Goal: Information Seeking & Learning: Learn about a topic

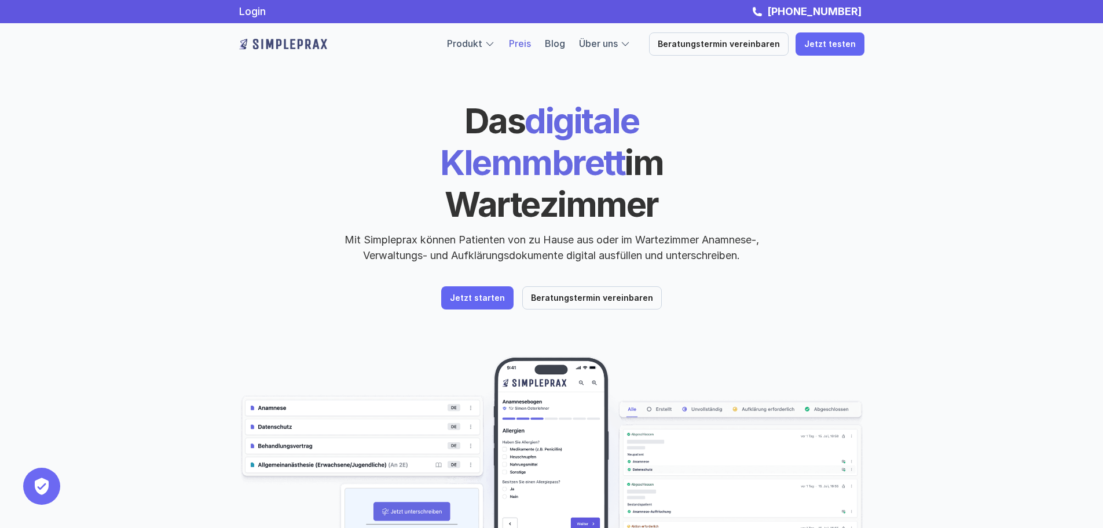
click at [531, 42] on link "Preis" at bounding box center [520, 44] width 22 height 12
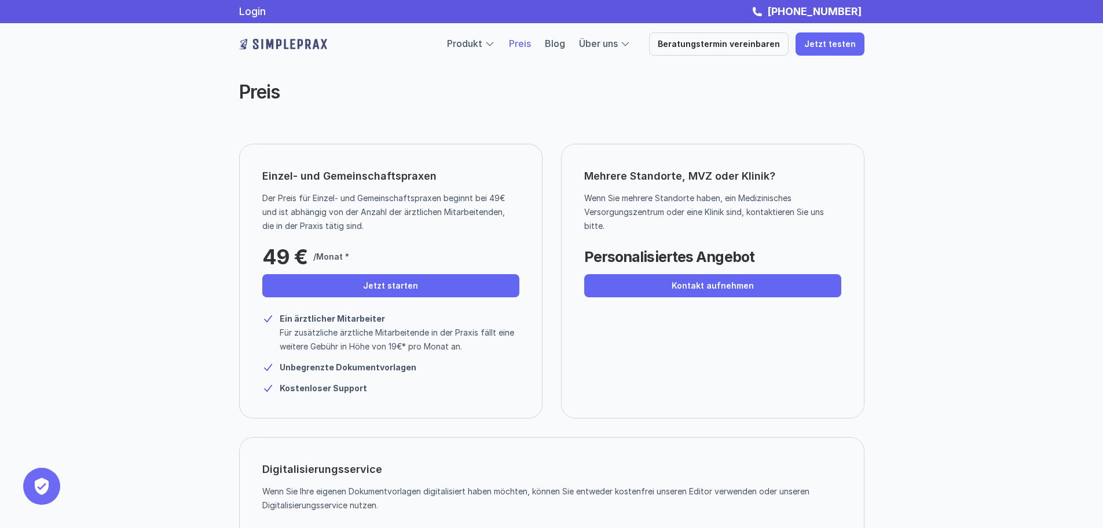
click at [296, 48] on img at bounding box center [283, 44] width 88 height 19
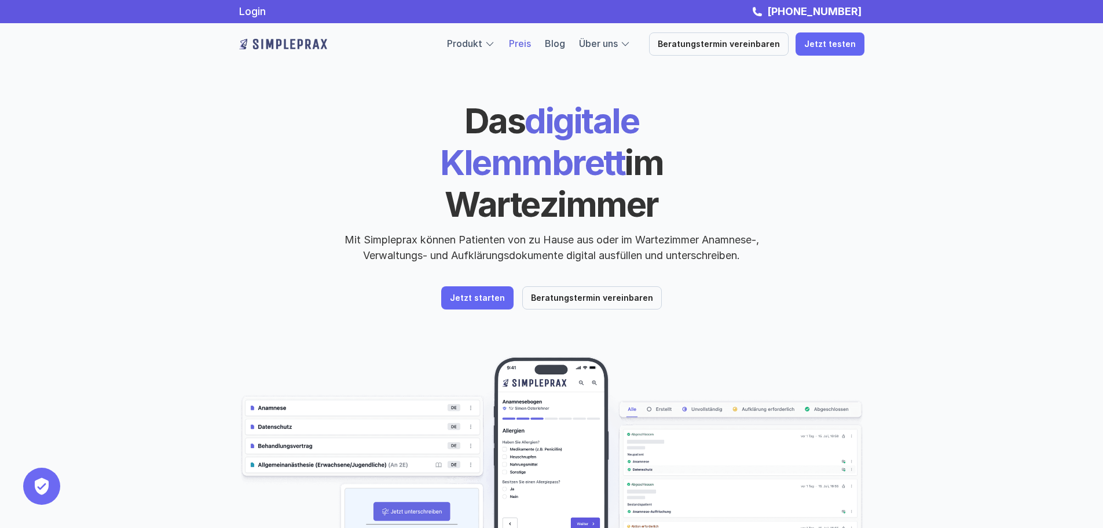
click at [531, 46] on link "Preis" at bounding box center [520, 44] width 22 height 12
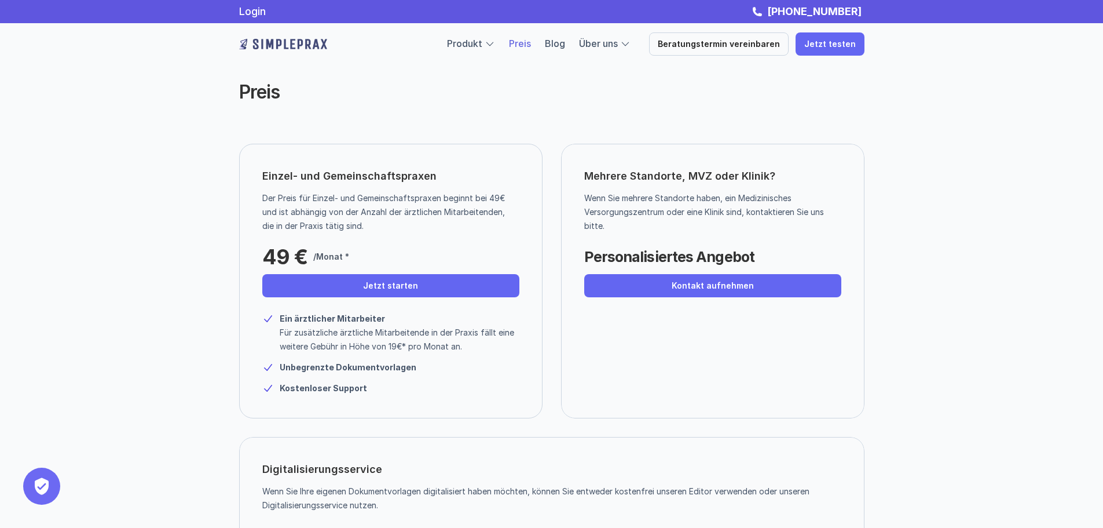
click at [307, 45] on img at bounding box center [283, 44] width 88 height 19
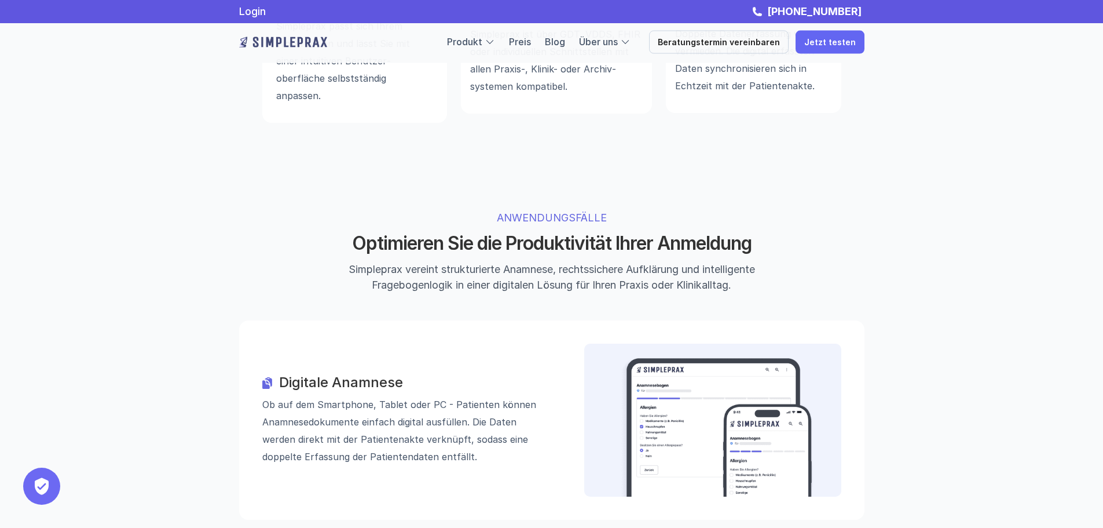
scroll to position [927, 0]
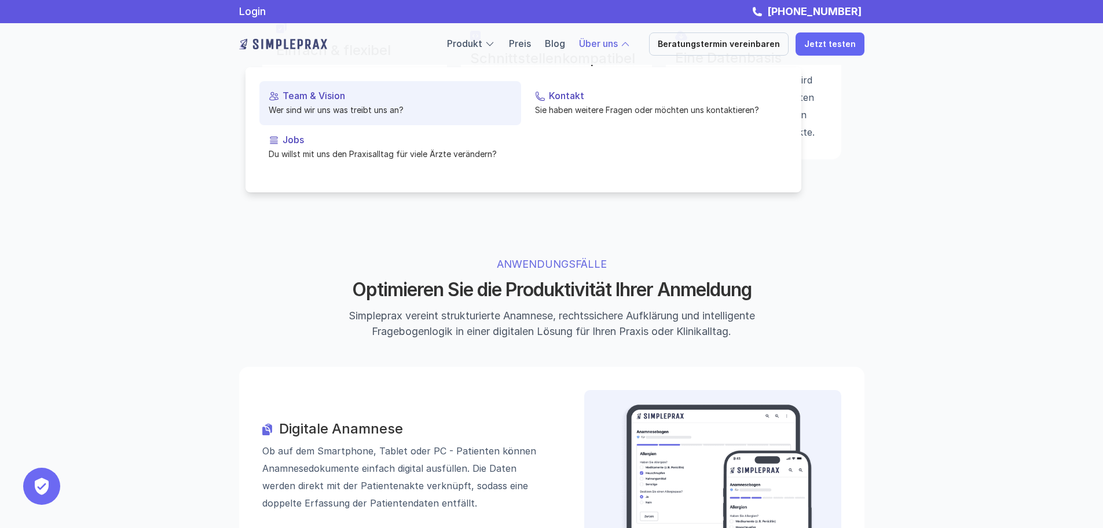
click at [296, 100] on p "Team & Vision" at bounding box center [397, 95] width 229 height 11
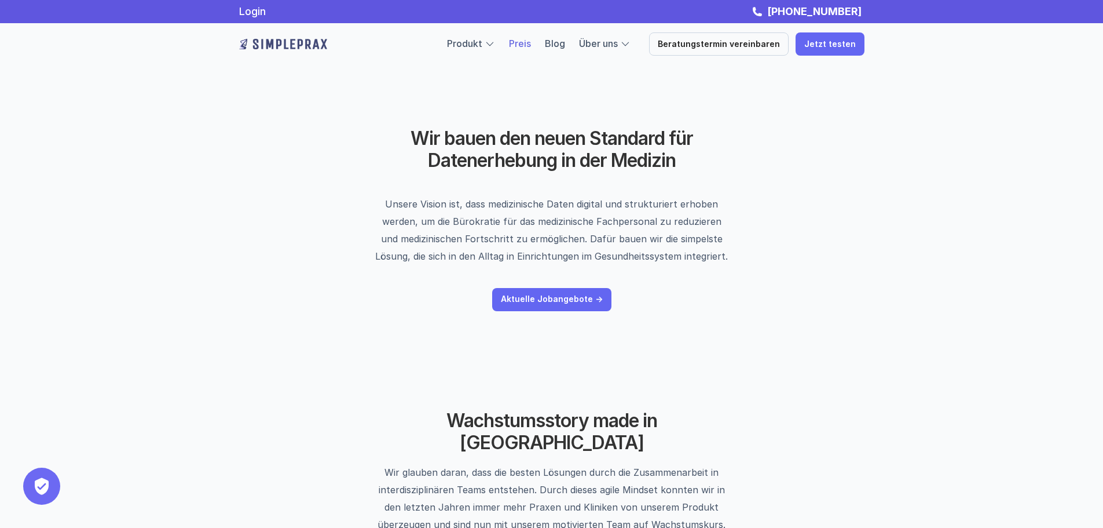
click at [531, 46] on link "Preis" at bounding box center [520, 44] width 22 height 12
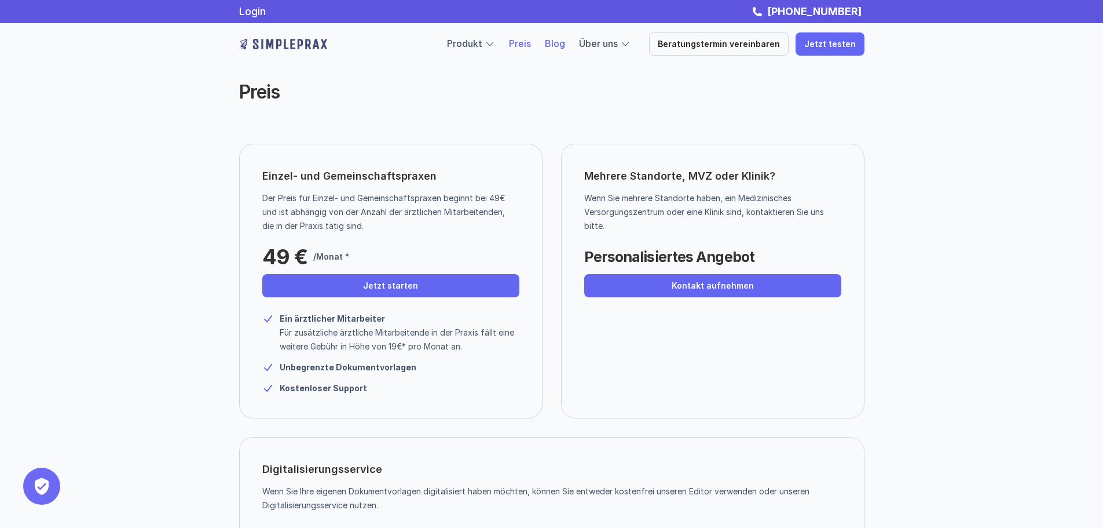
click at [565, 48] on link "Blog" at bounding box center [555, 44] width 20 height 12
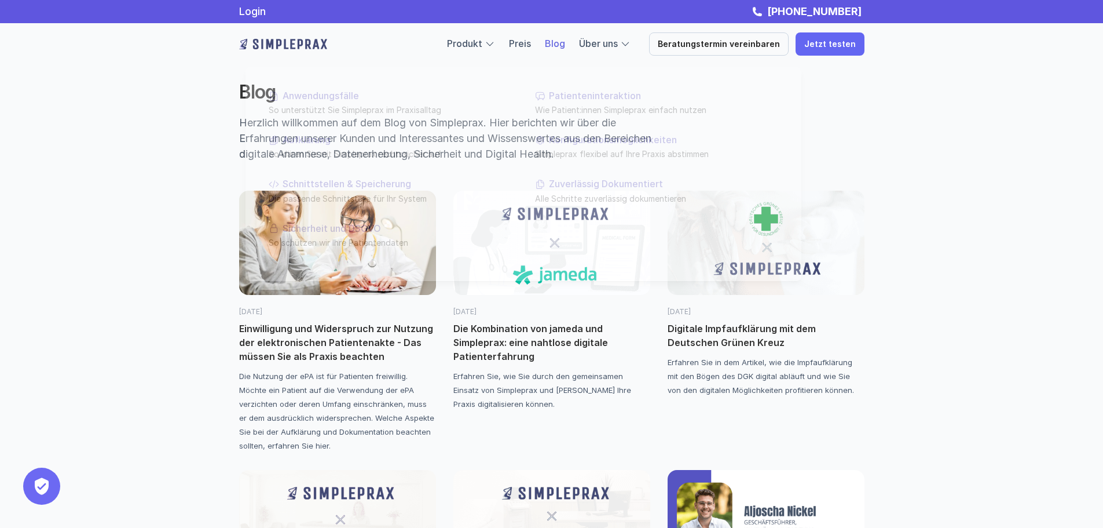
click at [289, 45] on img at bounding box center [283, 44] width 88 height 19
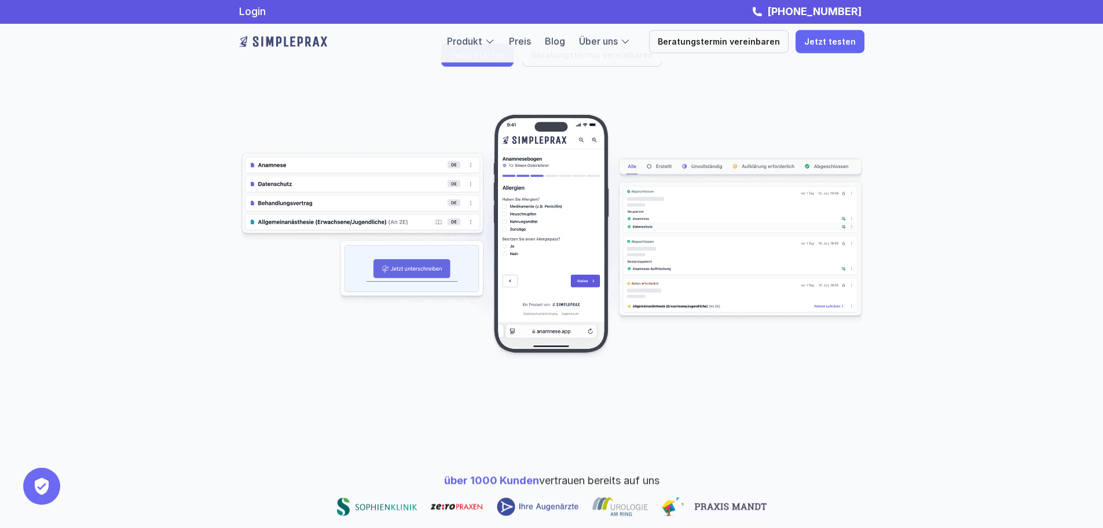
scroll to position [232, 0]
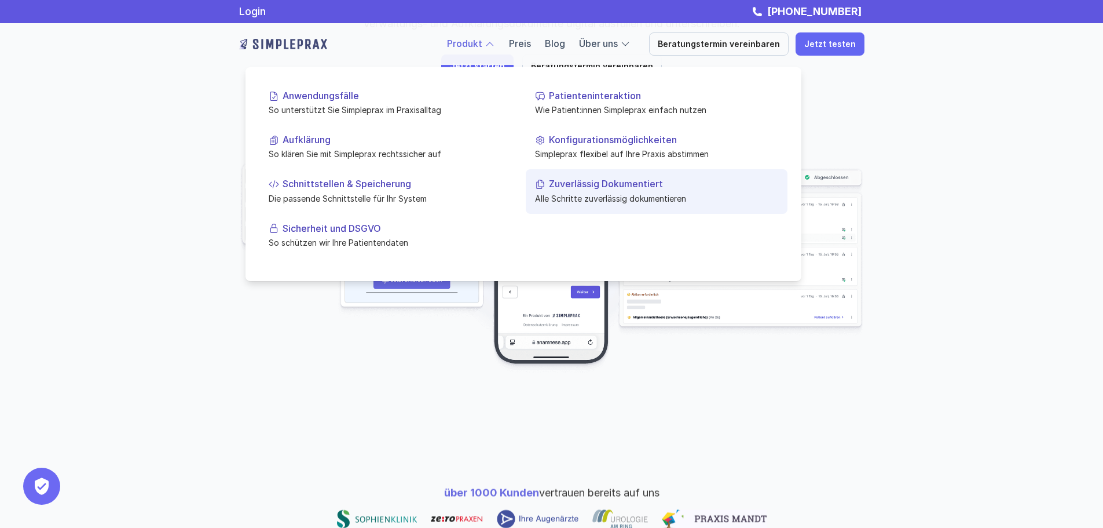
click at [554, 199] on p "Alle Schritte zuverlässig dokumentieren" at bounding box center [656, 198] width 243 height 12
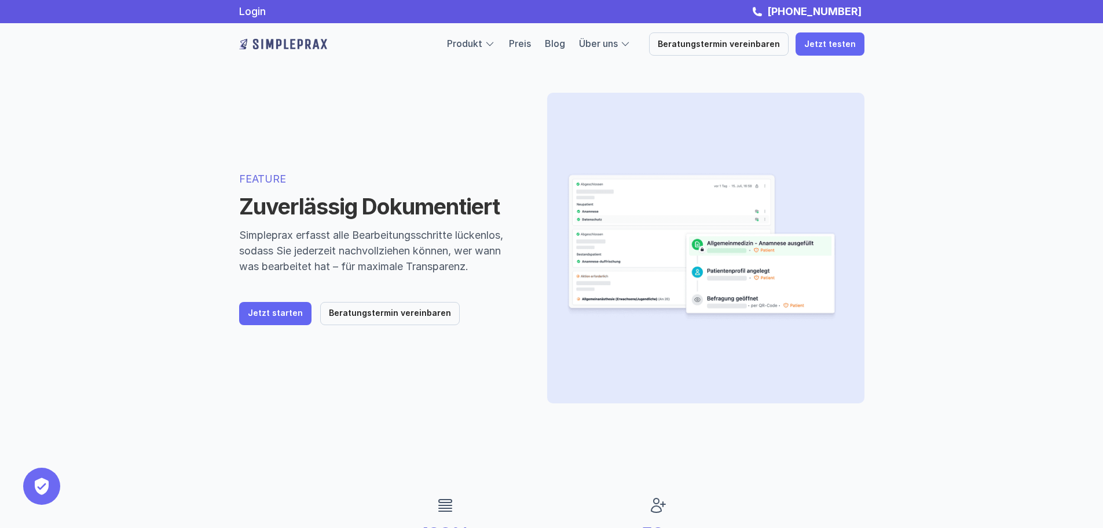
click at [287, 46] on img at bounding box center [283, 44] width 88 height 19
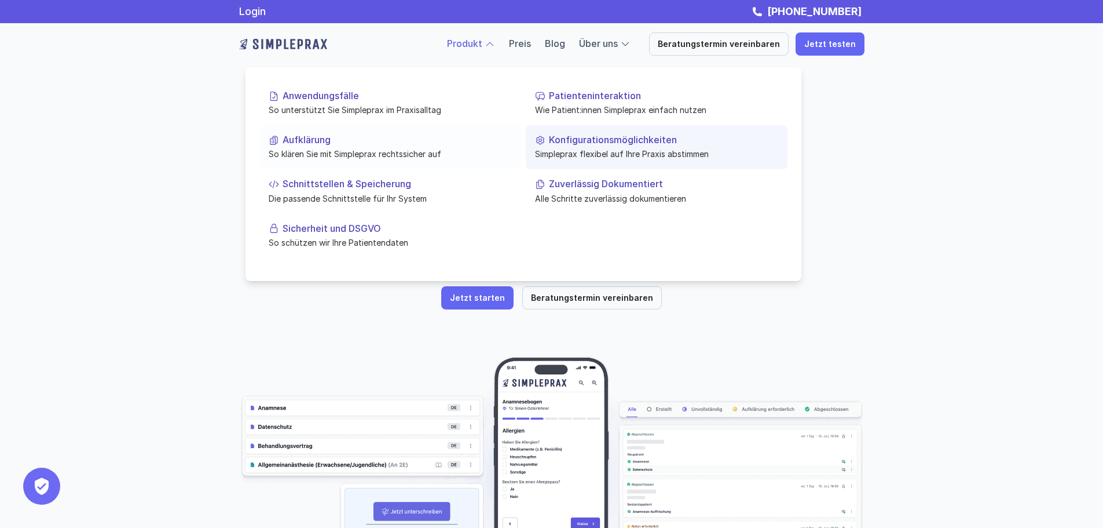
click at [544, 149] on p "Simpleprax flexibel auf Ihre Praxis abstimmen" at bounding box center [656, 154] width 243 height 12
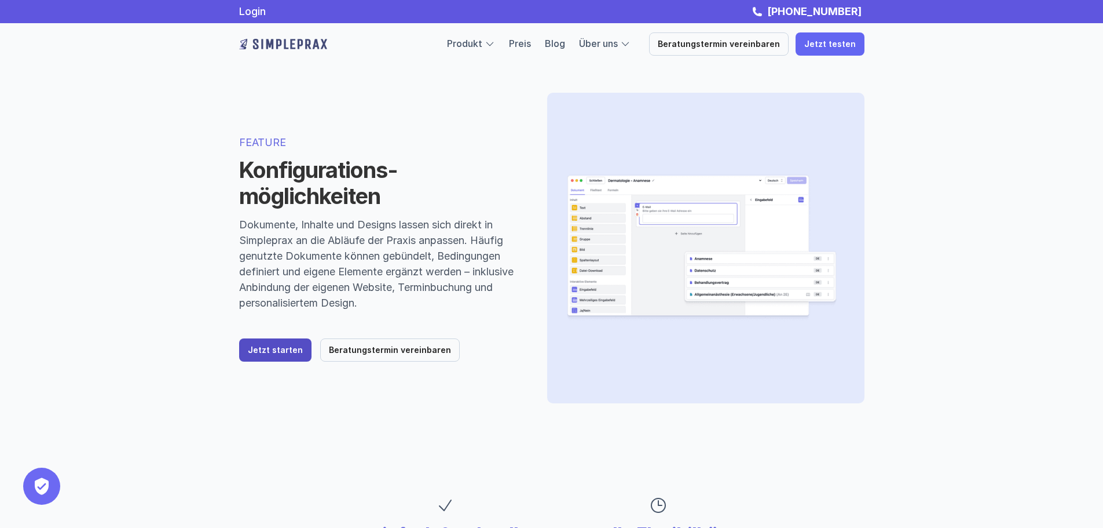
click at [294, 353] on p "Jetzt starten" at bounding box center [275, 350] width 55 height 10
click at [270, 48] on img at bounding box center [283, 44] width 88 height 19
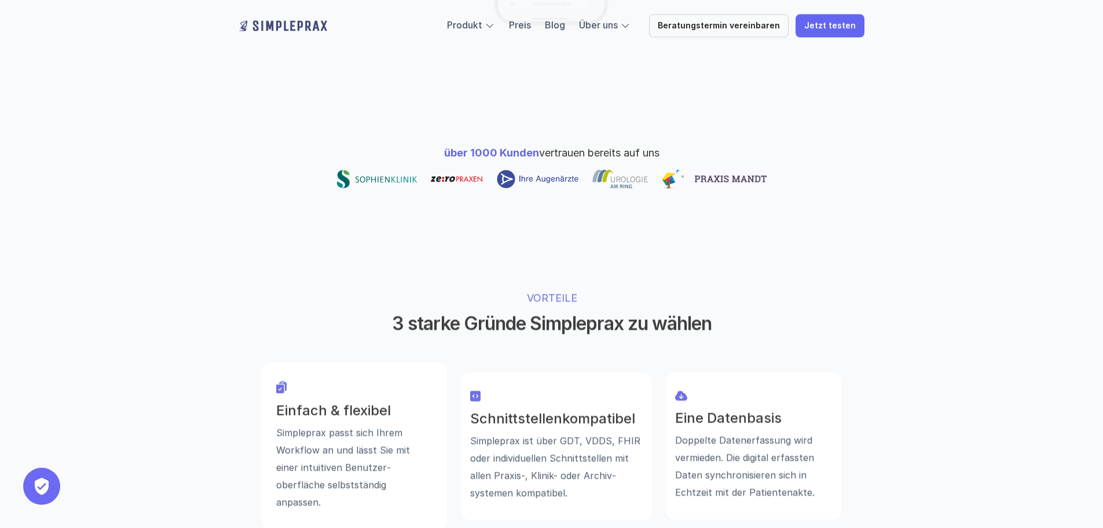
scroll to position [637, 0]
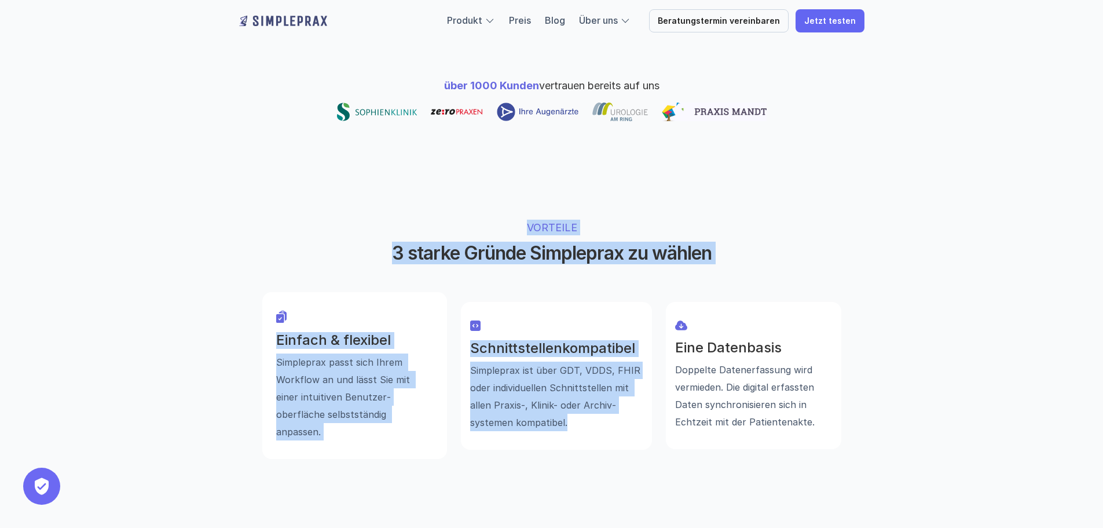
drag, startPoint x: 585, startPoint y: 373, endPoint x: 511, endPoint y: 190, distance: 198.0
click at [511, 190] on div "VORTEILE 3 starke Gründe Simpleprax zu wählen Einfach & flexibel Simpleprax pas…" at bounding box center [551, 339] width 695 height 332
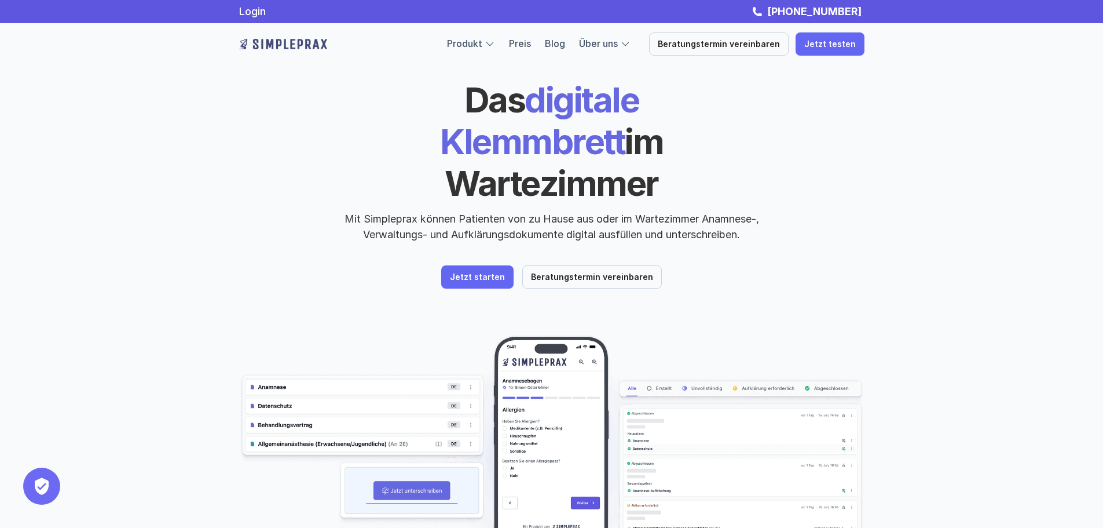
scroll to position [0, 0]
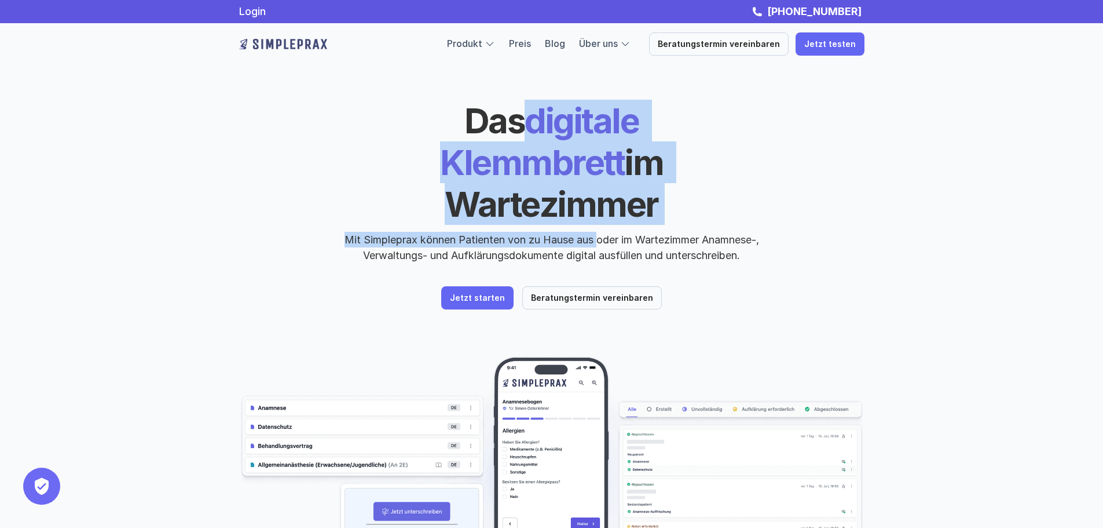
drag, startPoint x: 430, startPoint y: 125, endPoint x: 592, endPoint y: 188, distance: 174.0
click at [594, 189] on div "Das digitale Klemmbrett im Wartezimmer Mit Simpleprax können Patienten von zu H…" at bounding box center [551, 181] width 625 height 163
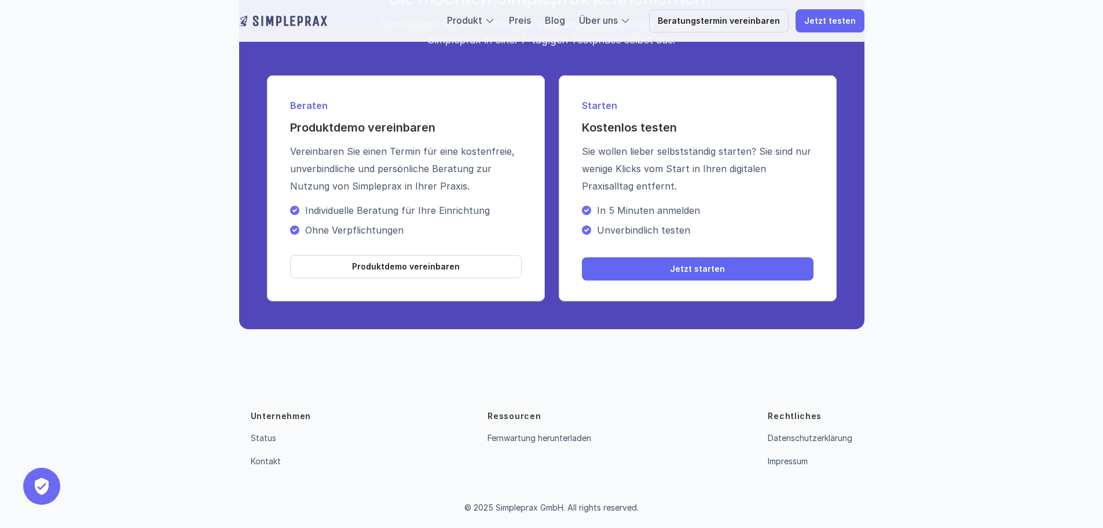
scroll to position [4121, 0]
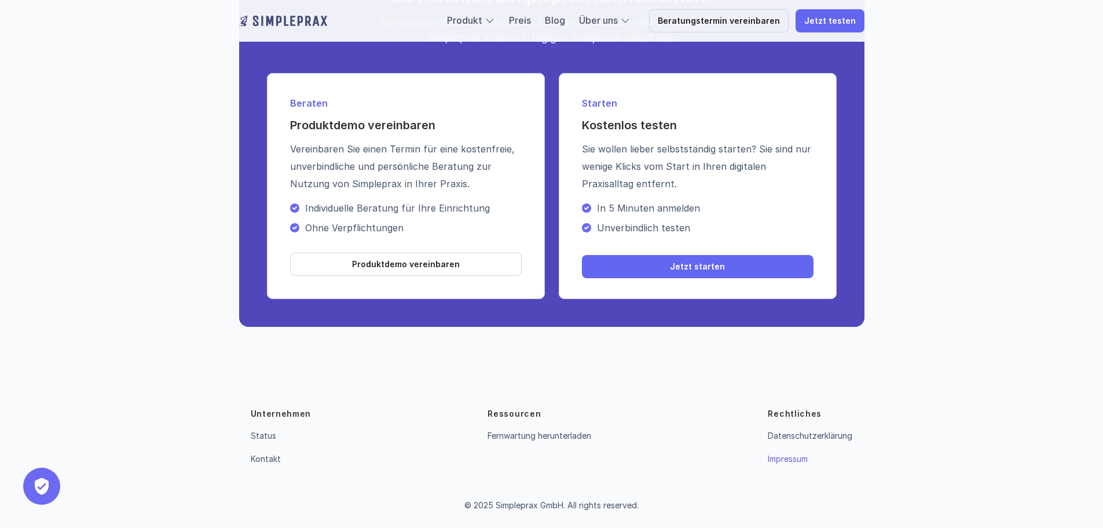
click at [781, 453] on link "Impressum" at bounding box center [788, 458] width 40 height 10
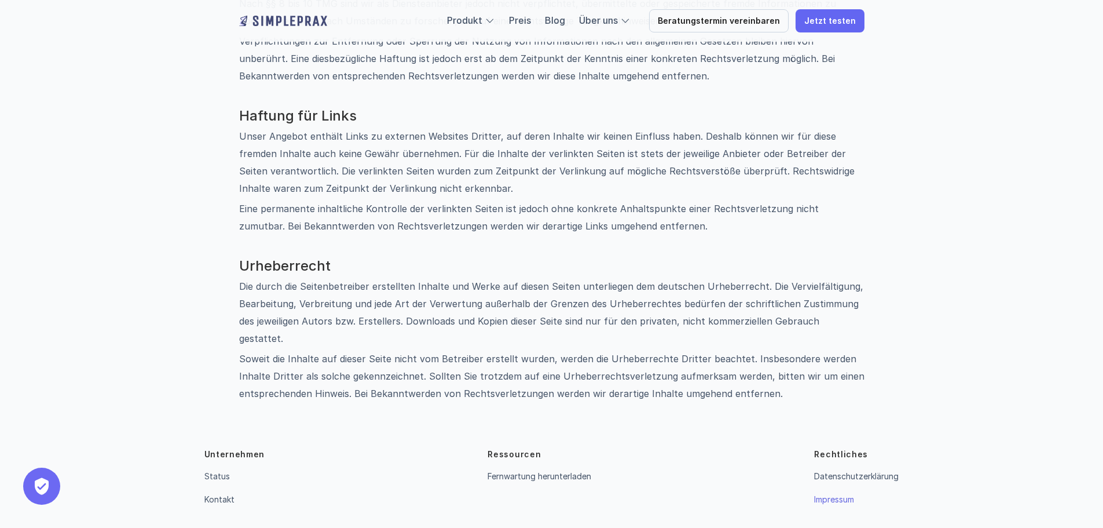
scroll to position [712, 0]
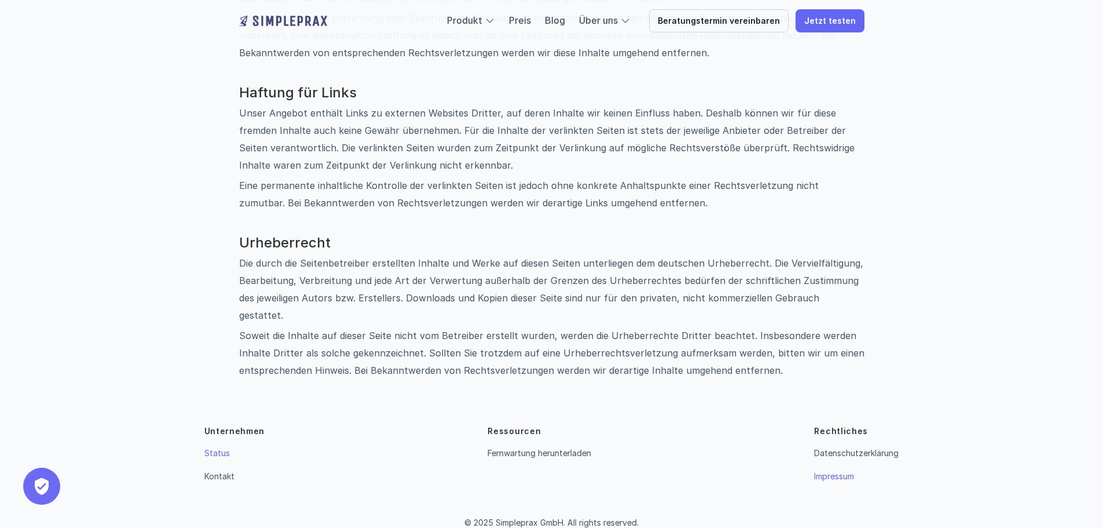
click at [219, 448] on link "Status" at bounding box center [216, 453] width 25 height 10
